Goal: Task Accomplishment & Management: Use online tool/utility

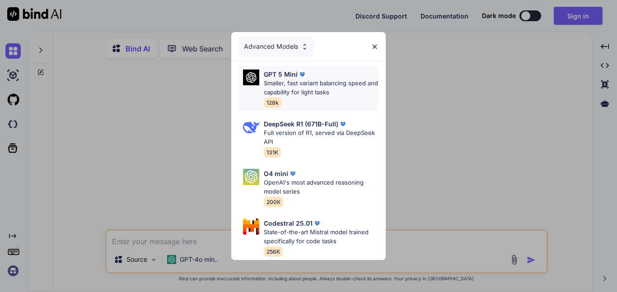
click at [322, 95] on p "Smaller, fast variant balancing speed and capability for light tasks" at bounding box center [321, 88] width 115 height 18
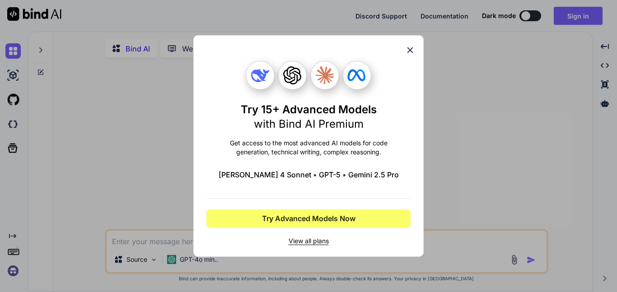
click at [408, 58] on div "Try 15+ Advanced Models with Bind AI Premium Get access to the most advanced AI…" at bounding box center [309, 146] width 204 height 221
click at [409, 49] on icon at bounding box center [411, 50] width 6 height 6
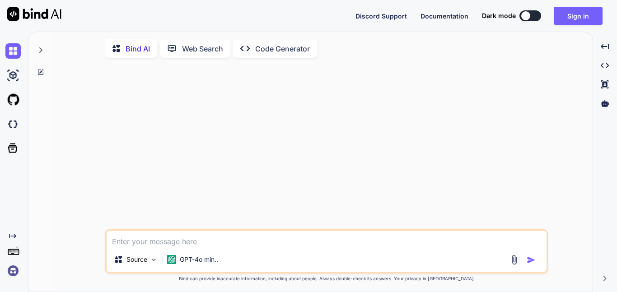
click at [289, 49] on p "Code Generator" at bounding box center [282, 48] width 55 height 11
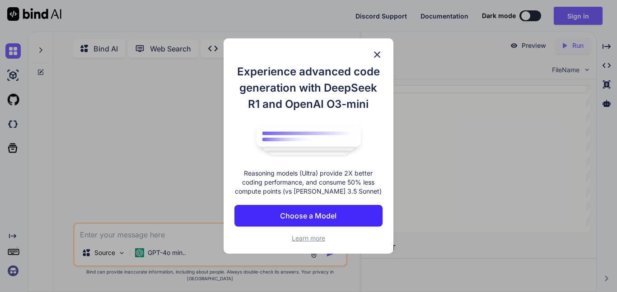
click at [356, 205] on button "Choose a Model" at bounding box center [309, 216] width 148 height 22
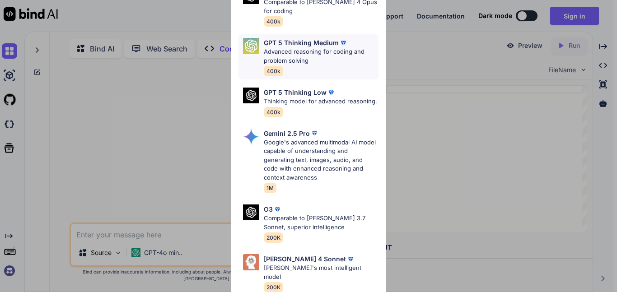
scroll to position [102, 0]
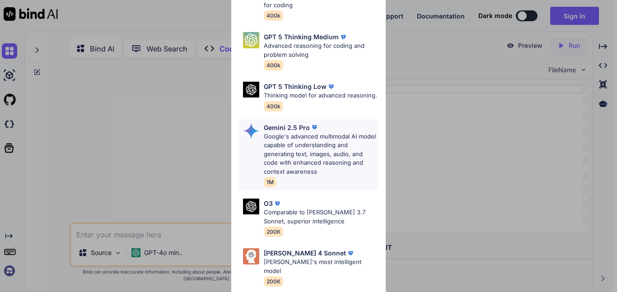
click at [342, 150] on p "Google's advanced multimodal AI model capable of understanding and generating t…" at bounding box center [321, 154] width 115 height 44
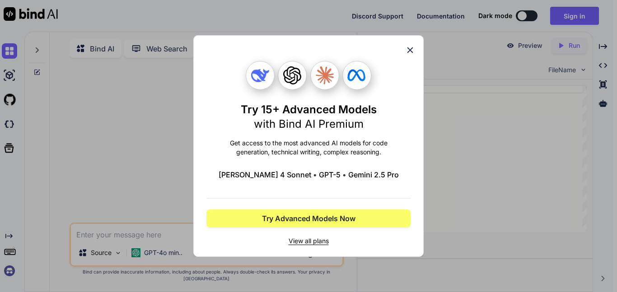
click at [407, 46] on icon at bounding box center [410, 50] width 10 height 10
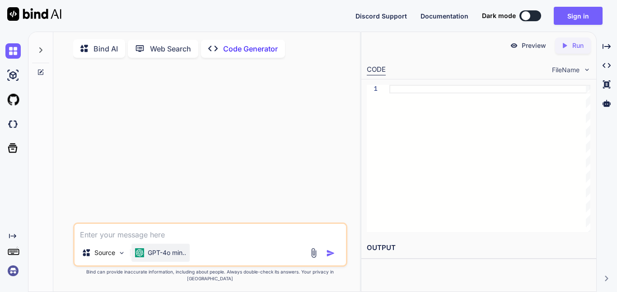
click at [161, 262] on div "GPT-4o min.." at bounding box center [161, 253] width 58 height 18
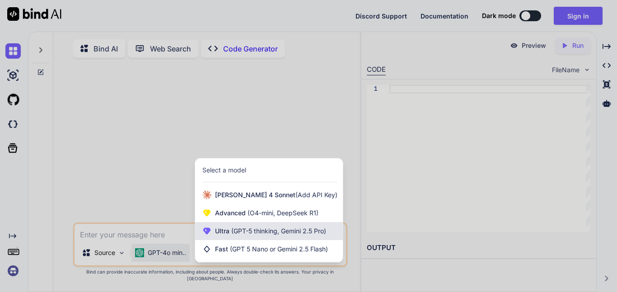
click at [229, 236] on span "Ultra (GPT-5 thinking, Gemini 2.5 Pro)" at bounding box center [270, 231] width 111 height 9
type textarea "x"
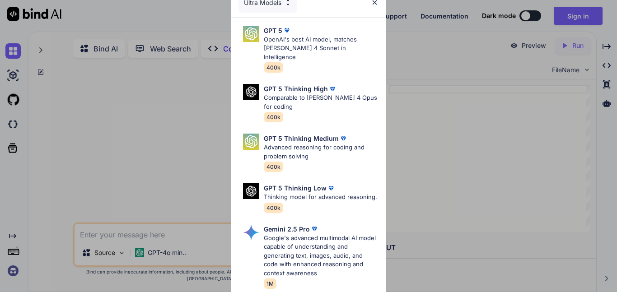
click at [199, 241] on div "Ultra Models GPT 5 OpenAI's best AI model, matches Claude 4 Sonnet in Intellige…" at bounding box center [308, 146] width 617 height 292
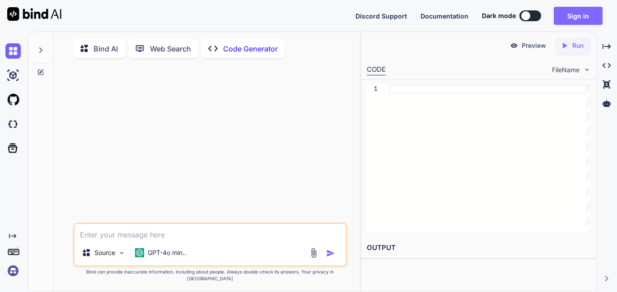
click at [578, 18] on button "Sign in" at bounding box center [578, 16] width 49 height 18
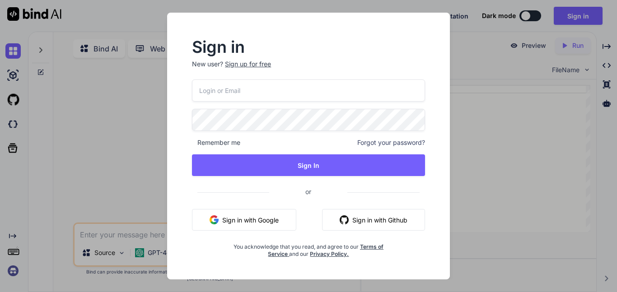
click at [307, 107] on div "Remember me Forgot your password? Sign In or Sign in with Google Sign in with G…" at bounding box center [308, 169] width 233 height 179
click at [256, 58] on div "Sign in New user? Sign up for free" at bounding box center [308, 60] width 233 height 40
click at [262, 66] on div "Sign up for free" at bounding box center [248, 64] width 46 height 9
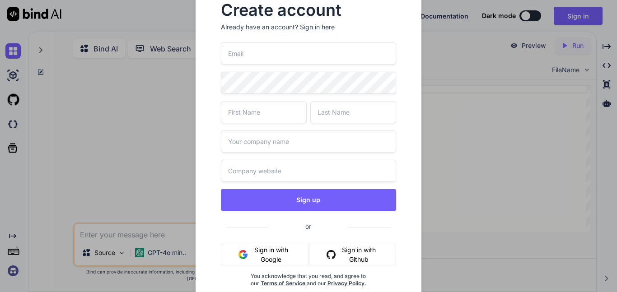
click at [263, 60] on input "email" at bounding box center [309, 53] width 176 height 22
type input "l"
type input "williamlongley@mcps.org"
click at [282, 121] on input "text" at bounding box center [264, 112] width 86 height 22
type input "William"
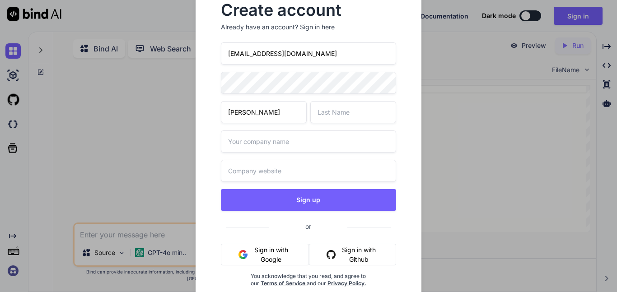
click at [370, 109] on input "text" at bounding box center [353, 112] width 86 height 22
type input "longley"
click at [362, 133] on input "text" at bounding box center [309, 142] width 176 height 22
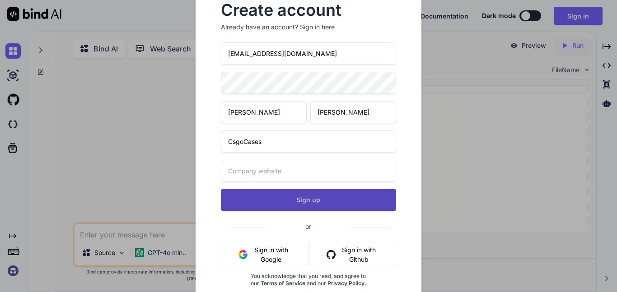
type input "CsgoCases"
click at [366, 195] on button "Sign up" at bounding box center [309, 200] width 176 height 22
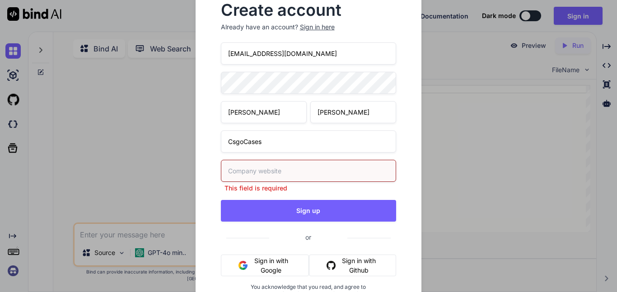
click at [346, 174] on input "text" at bounding box center [309, 171] width 176 height 22
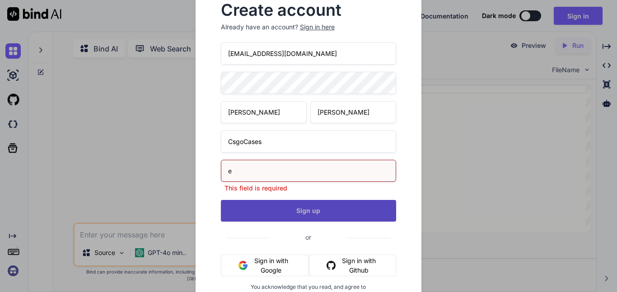
type input "e"
click at [354, 205] on button "Sign up" at bounding box center [309, 211] width 176 height 22
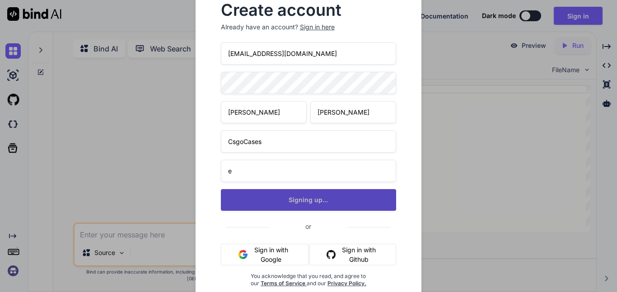
type textarea "x"
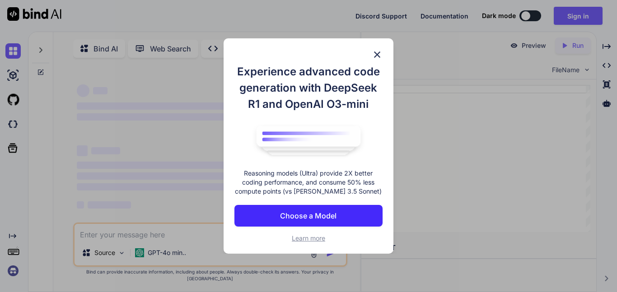
click at [376, 54] on img at bounding box center [377, 54] width 11 height 11
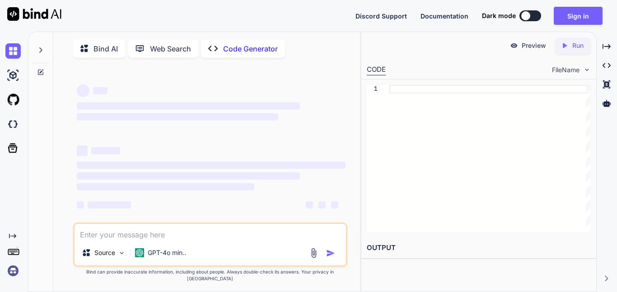
click at [525, 14] on div at bounding box center [526, 15] width 9 height 9
type textarea "x"
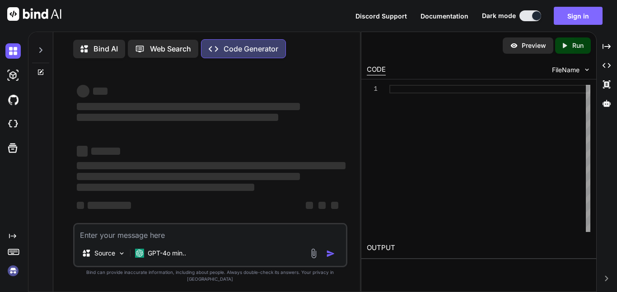
click at [574, 15] on button "Sign in" at bounding box center [578, 16] width 49 height 18
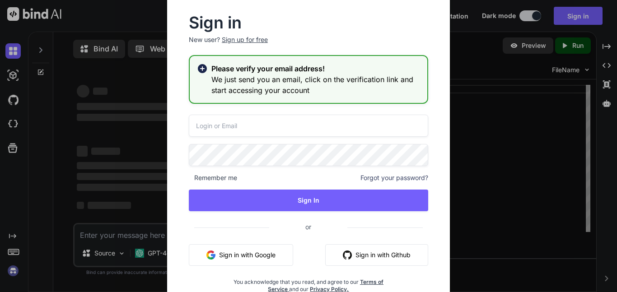
click at [245, 121] on input "email" at bounding box center [309, 126] width 240 height 22
type input "[EMAIL_ADDRESS][DOMAIN_NAME]"
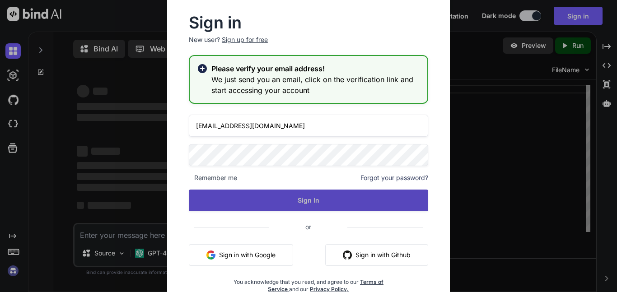
click at [310, 201] on button "Sign In" at bounding box center [309, 201] width 240 height 22
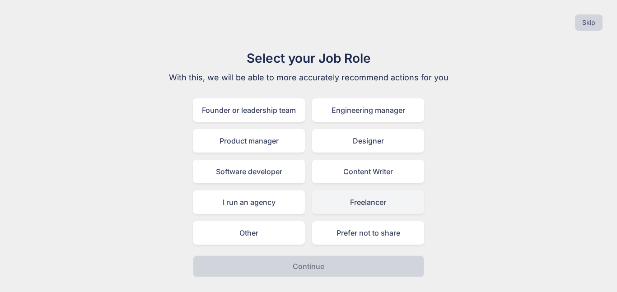
click at [334, 197] on div "Freelancer" at bounding box center [368, 203] width 112 height 24
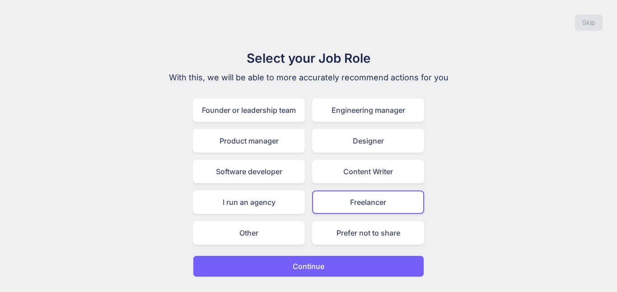
click at [359, 271] on button "Continue" at bounding box center [308, 267] width 231 height 22
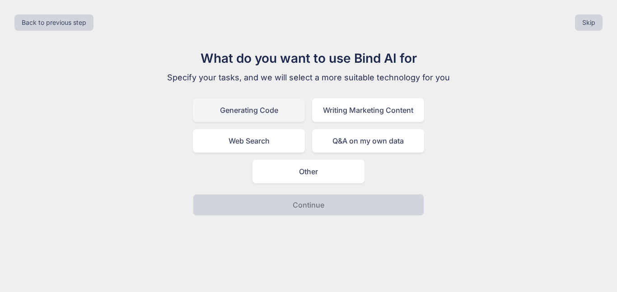
click at [260, 122] on div "Generating Code" at bounding box center [249, 111] width 112 height 24
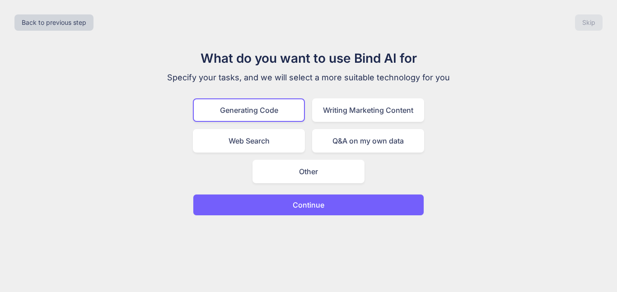
click at [325, 196] on button "Continue" at bounding box center [308, 205] width 231 height 22
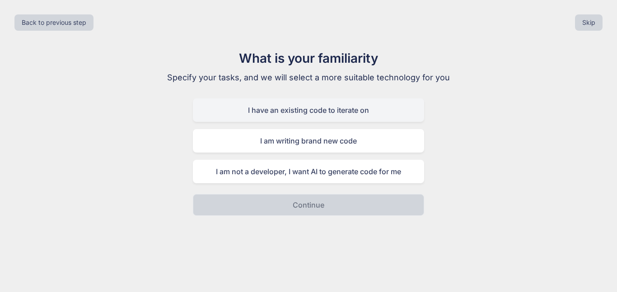
click at [356, 118] on div "I have an existing code to iterate on" at bounding box center [308, 111] width 231 height 24
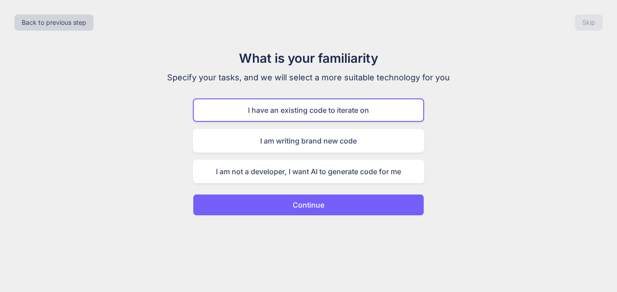
click at [373, 197] on button "Continue" at bounding box center [308, 205] width 231 height 22
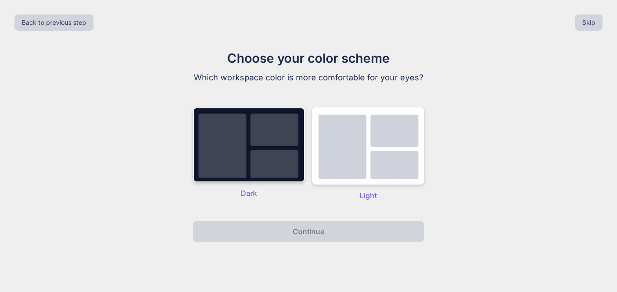
click at [265, 169] on img at bounding box center [249, 145] width 112 height 75
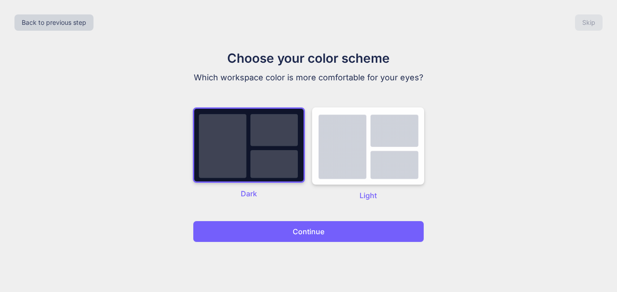
click at [327, 222] on button "Continue" at bounding box center [308, 232] width 231 height 22
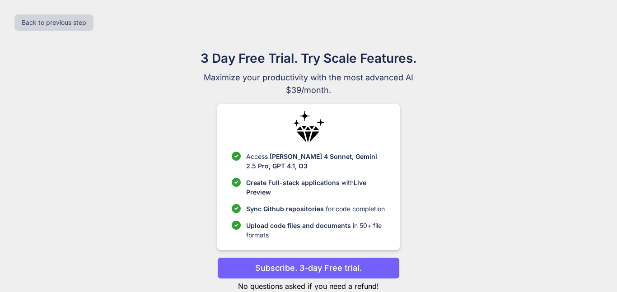
scroll to position [25, 0]
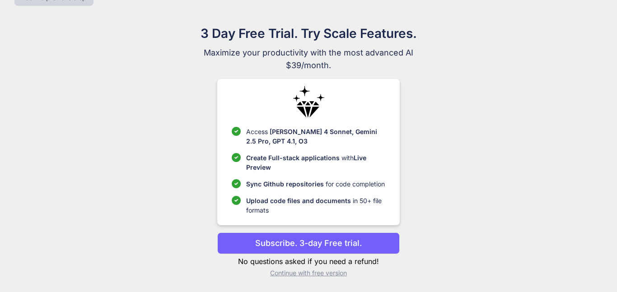
click at [339, 273] on p "Continue with free version" at bounding box center [308, 273] width 182 height 9
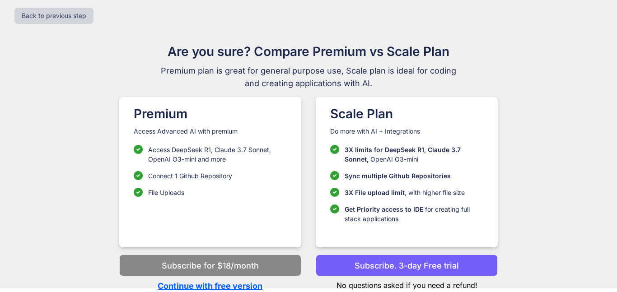
click at [235, 287] on p "Continue with free version" at bounding box center [210, 286] width 182 height 12
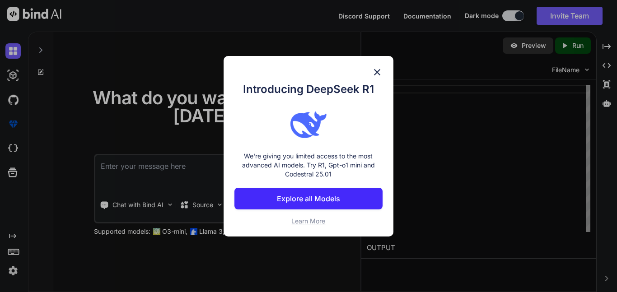
type textarea "x"
click at [376, 70] on img at bounding box center [377, 72] width 11 height 11
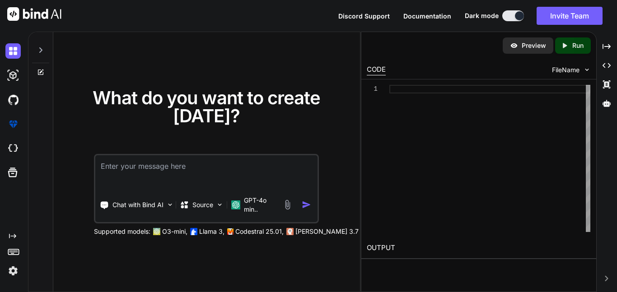
click at [275, 169] on textarea at bounding box center [206, 171] width 222 height 33
paste textarea "Lore I’do Sitam Cons Adi ELIT Sedd eiusmo-temp inci utla etdolor mag aliquaen a…"
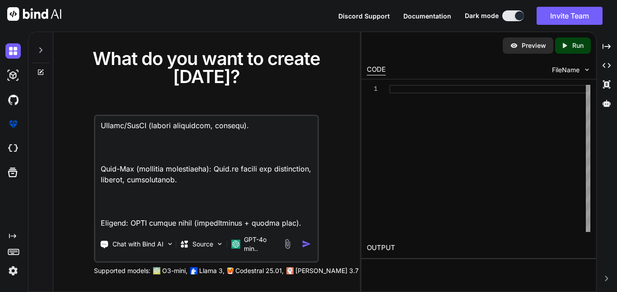
type textarea "Lore I’do Sitam Cons Adi ELIT Sedd eiusmo-temp inci utla etdolor mag aliquaen a…"
click at [309, 247] on img "button" at bounding box center [306, 244] width 9 height 9
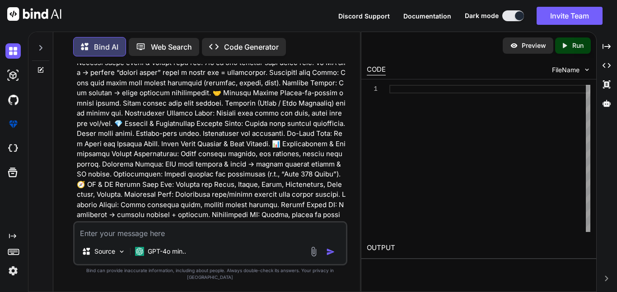
scroll to position [958, 0]
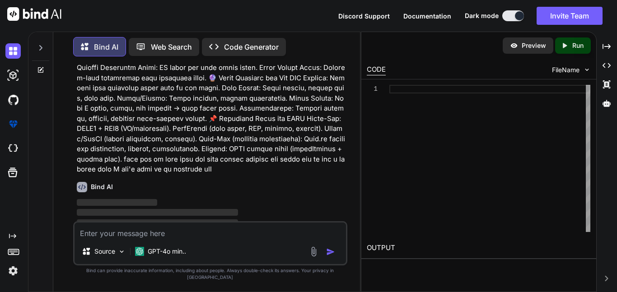
click at [125, 220] on span "‌" at bounding box center [157, 223] width 161 height 7
click at [254, 234] on textarea at bounding box center [211, 231] width 272 height 16
type textarea "e"
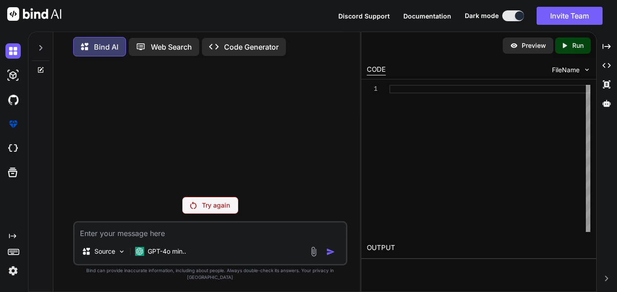
scroll to position [0, 0]
click at [220, 209] on p "Try again" at bounding box center [216, 205] width 28 height 9
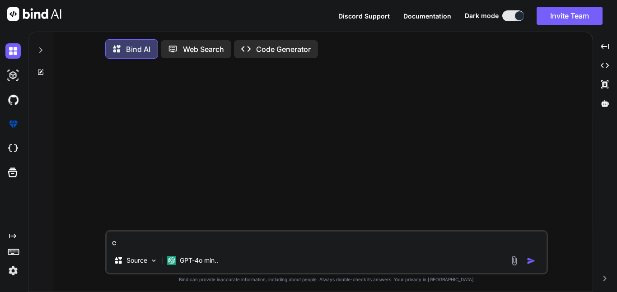
click at [302, 49] on p "Code Generator" at bounding box center [283, 49] width 55 height 11
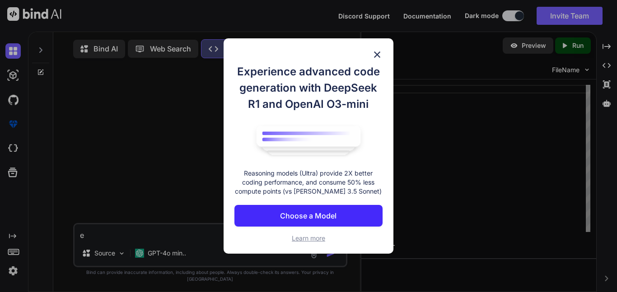
click at [378, 57] on img at bounding box center [377, 54] width 11 height 11
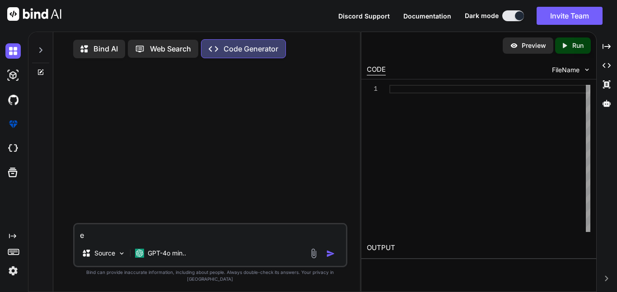
click at [277, 241] on textarea "e" at bounding box center [211, 233] width 272 height 16
type textarea "x"
paste textarea "What I’ll Build Into The HTML This single-file game will include all features w…"
type textarea "x"
type textarea "What I’ll Build Into The HTML This single-file game will include all features w…"
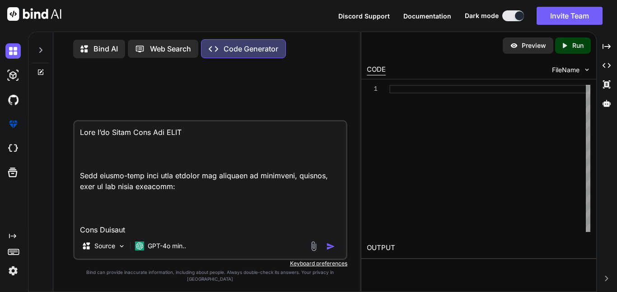
scroll to position [9633, 0]
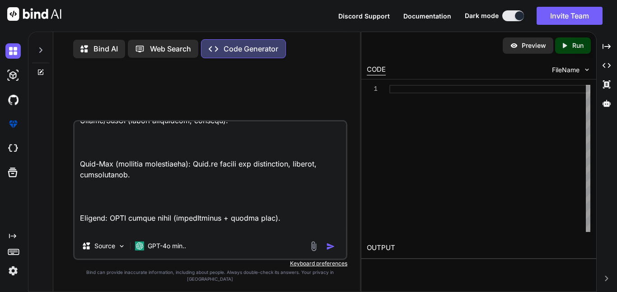
type textarea "x"
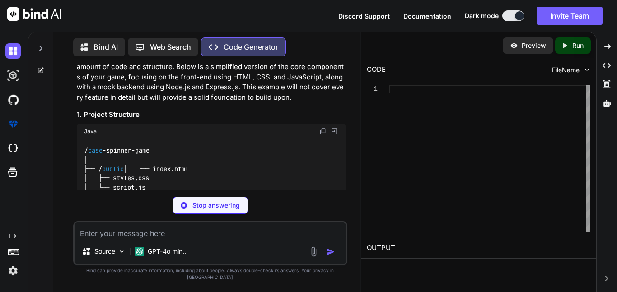
scroll to position [1383, 0]
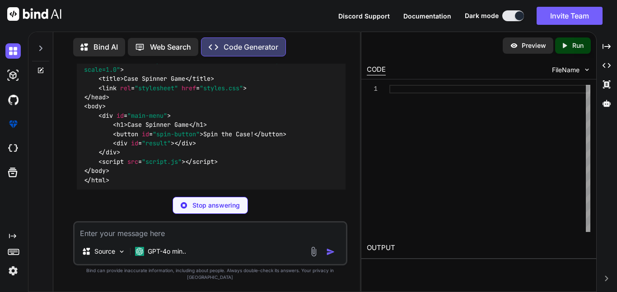
type textarea "x"
type textarea "└── package.json"
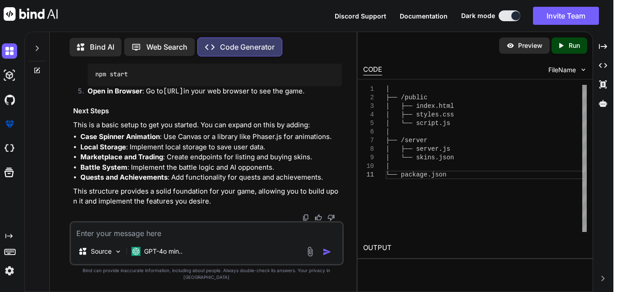
scroll to position [2560, 0]
paste textarea "What I’ll Build Into The HTML This single-file game will include all features w…"
type textarea "What I’ll Build Into The HTML This single-file game will include all features w…"
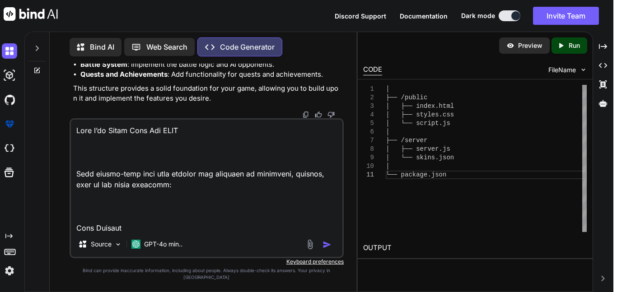
scroll to position [9633, 0]
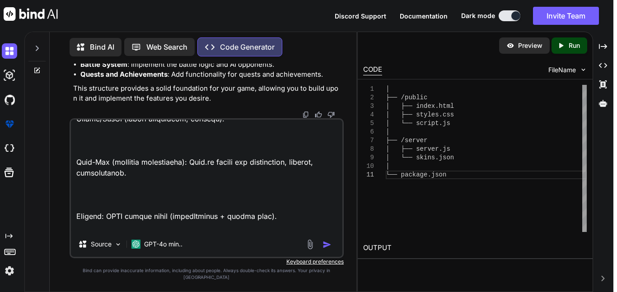
type textarea "x"
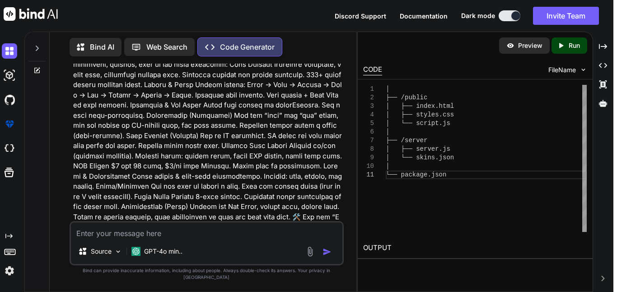
scroll to position [0, 0]
type textarea "x"
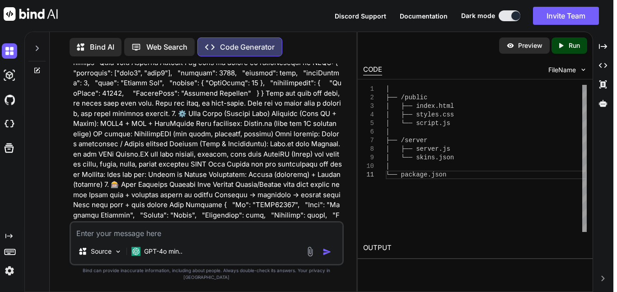
scroll to position [3683, 0]
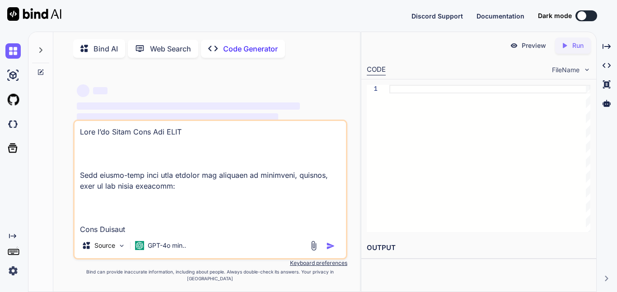
type textarea "x"
click at [577, 18] on button at bounding box center [587, 15] width 22 height 11
click at [588, 20] on button at bounding box center [587, 15] width 22 height 11
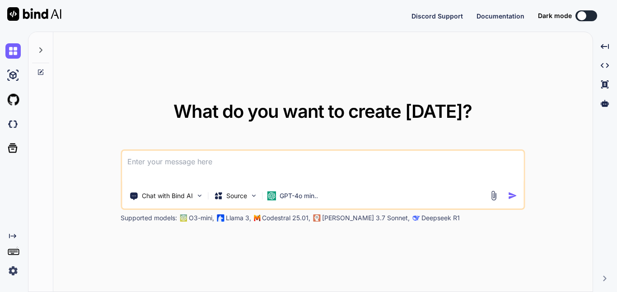
click at [40, 54] on div at bounding box center [40, 47] width 17 height 31
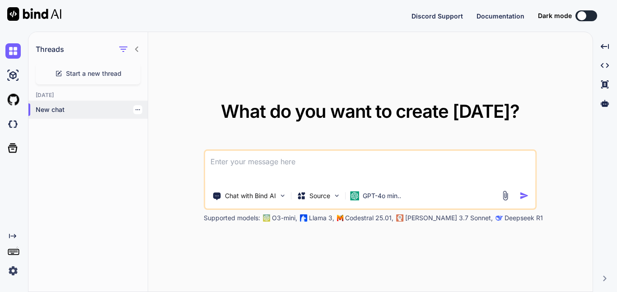
click at [72, 109] on p "New chat" at bounding box center [92, 109] width 112 height 9
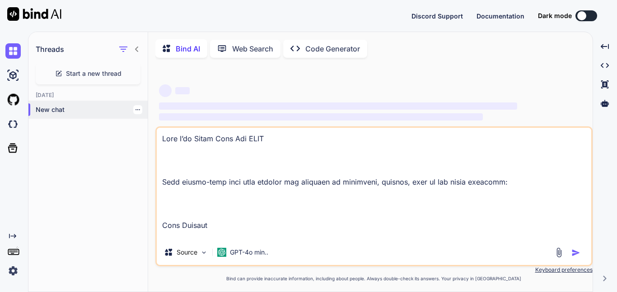
type textarea "x"
click at [136, 111] on icon "button" at bounding box center [137, 109] width 5 height 5
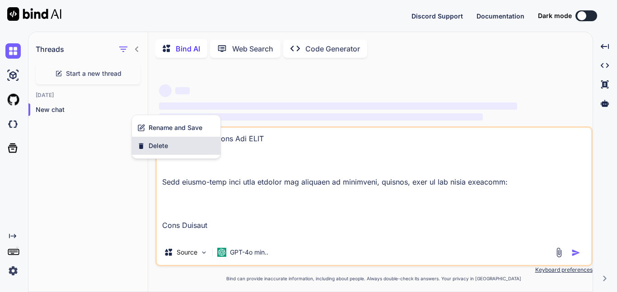
click at [149, 138] on div "Delete" at bounding box center [176, 146] width 89 height 18
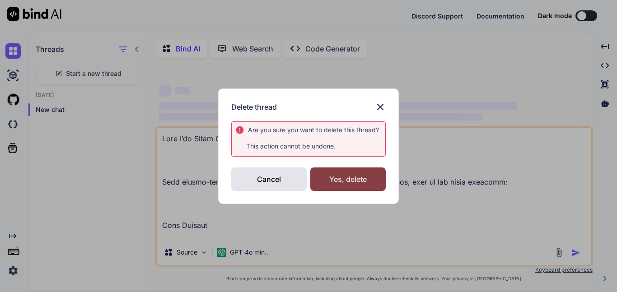
click at [325, 172] on div "Yes, delete" at bounding box center [347, 180] width 75 height 24
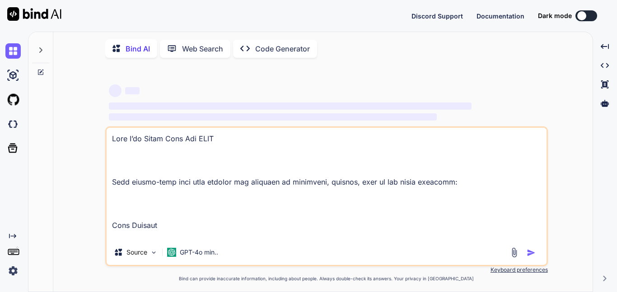
click at [37, 44] on div at bounding box center [40, 47] width 17 height 31
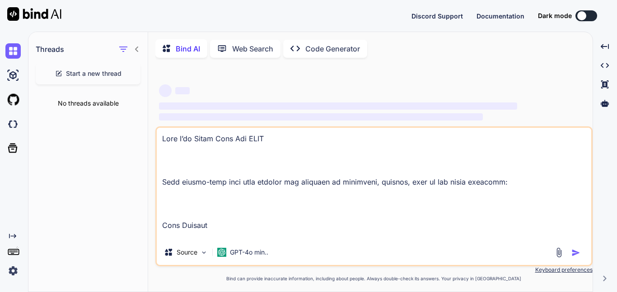
click at [65, 74] on div "Start a new thread" at bounding box center [88, 74] width 105 height 22
type textarea "x"
click at [78, 112] on p "New chat" at bounding box center [92, 109] width 112 height 9
click at [374, 195] on textarea at bounding box center [374, 184] width 435 height 112
type textarea "Lore I’do Sitam Cons Adi ELIT Sedd eiusmo-temp inci utla etdolor mag aliquaen a…"
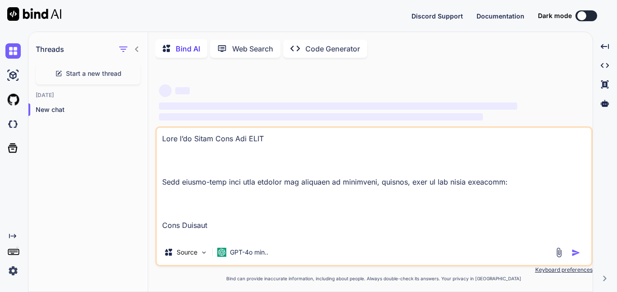
click at [312, 50] on p "Code Generator" at bounding box center [333, 48] width 55 height 11
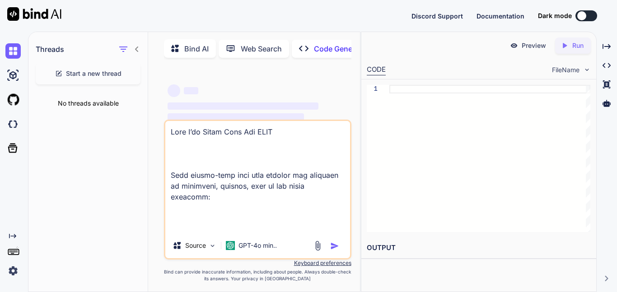
type textarea "x"
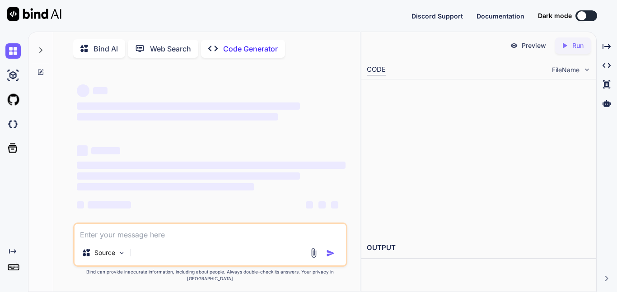
type textarea "Lore I’do Sitam Cons Adi ELIT Sedd eiusmo-temp inci utla etdolor mag aliquaen a…"
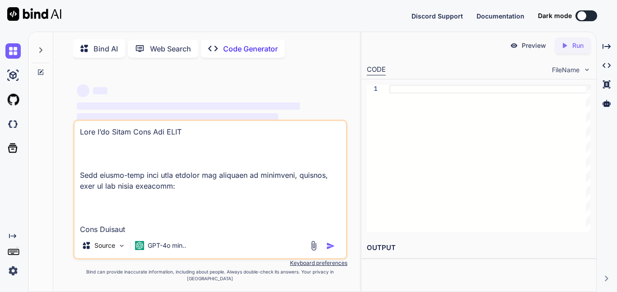
type textarea "x"
